Goal: Information Seeking & Learning: Learn about a topic

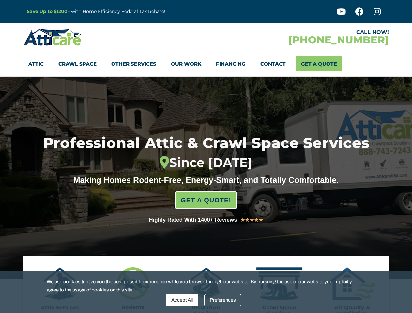
click at [206, 157] on div "Since [DATE]" at bounding box center [205, 163] width 393 height 15
click at [182, 300] on div "Accept All" at bounding box center [182, 300] width 33 height 13
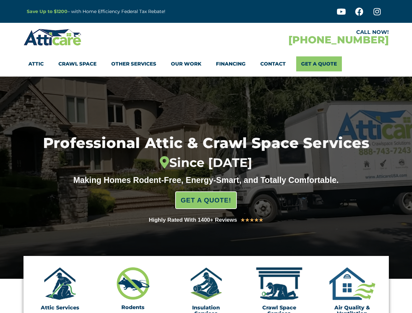
click at [223, 300] on div "Insulation Services" at bounding box center [206, 291] width 50 height 49
